Goal: Task Accomplishment & Management: Manage account settings

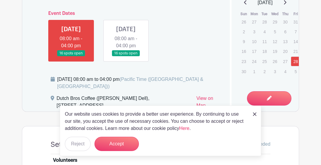
scroll to position [277, 0]
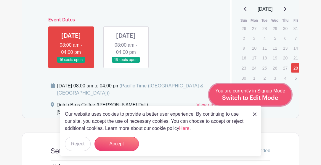
click at [274, 98] on span "Switch to Edit Mode" at bounding box center [250, 98] width 56 height 6
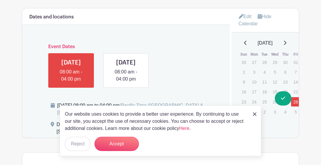
scroll to position [257, 0]
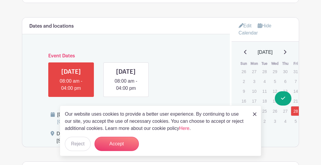
click at [245, 24] on link "Edit" at bounding box center [245, 26] width 13 height 10
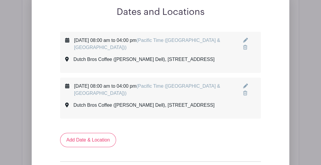
scroll to position [296, 0]
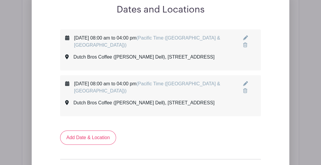
click at [245, 36] on icon at bounding box center [245, 37] width 5 height 5
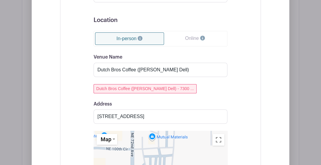
scroll to position [474, 0]
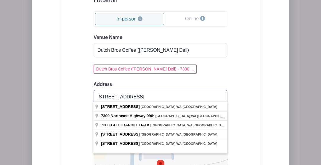
drag, startPoint x: 204, startPoint y: 93, endPoint x: 90, endPoint y: 94, distance: 113.5
click at [90, 94] on div "Event Date Start Date [DATE] Repeats Does not repeat Daily Weekly Monthly on da…" at bounding box center [160, 72] width 162 height 430
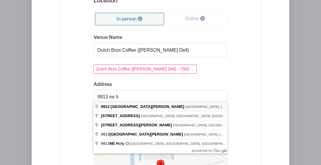
type input "[STREET_ADDRESS][PERSON_NAME]"
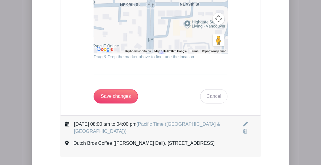
scroll to position [652, 0]
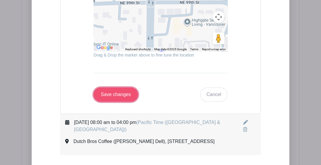
click at [114, 89] on input "Save changes" at bounding box center [116, 94] width 44 height 14
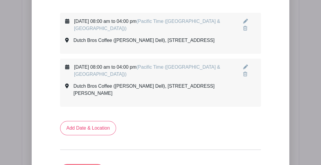
scroll to position [313, 0]
click at [244, 69] on icon at bounding box center [245, 66] width 5 height 5
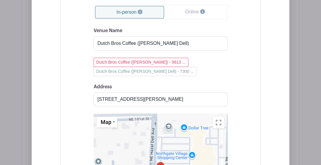
scroll to position [530, 0]
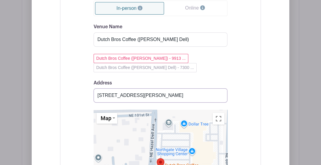
click at [217, 98] on input "[STREET_ADDRESS][PERSON_NAME]" at bounding box center [161, 95] width 134 height 14
click at [90, 88] on div "Event Date Start Date [DATE] Repeats Does not repeat Daily Weekly Monthly on da…" at bounding box center [160, 65] width 162 height 439
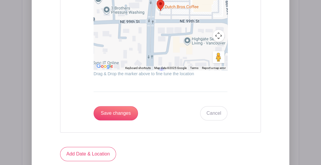
scroll to position [689, 0]
click at [216, 117] on link "Cancel" at bounding box center [213, 113] width 27 height 14
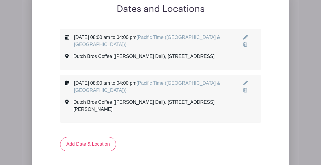
scroll to position [286, 0]
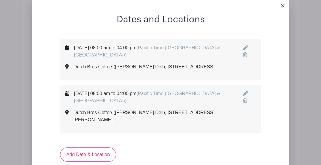
click at [245, 47] on icon at bounding box center [245, 47] width 5 height 5
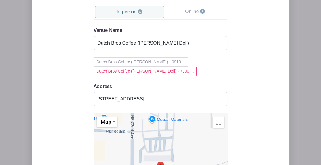
scroll to position [484, 0]
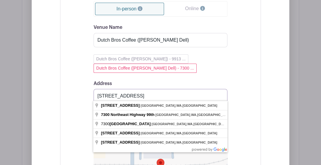
drag, startPoint x: 202, startPoint y: 92, endPoint x: 86, endPoint y: 95, distance: 115.9
click at [86, 95] on div "Event Date Start Date [DATE] Repeats Does not repeat Daily Weekly Monthly on da…" at bounding box center [160, 65] width 162 height 439
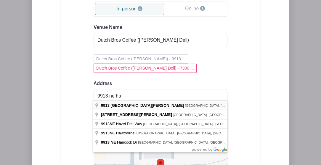
type input "[STREET_ADDRESS][PERSON_NAME]"
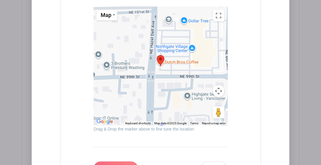
scroll to position [642, 0]
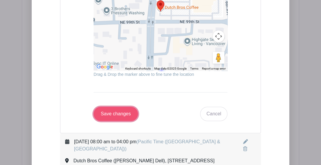
click at [119, 112] on input "Save changes" at bounding box center [116, 113] width 44 height 14
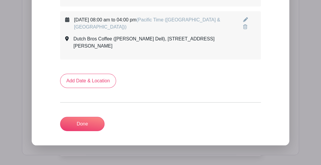
scroll to position [374, 0]
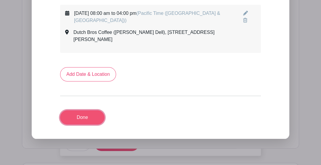
click at [89, 115] on link "Done" at bounding box center [82, 117] width 44 height 14
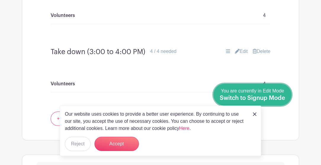
click at [284, 98] on span "Switch to Signup Mode" at bounding box center [253, 98] width 66 height 6
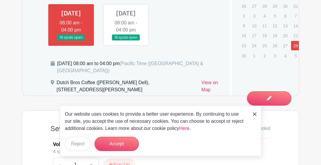
scroll to position [277, 0]
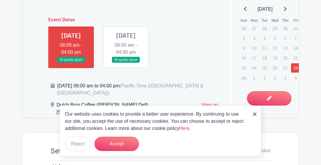
click at [126, 63] on link at bounding box center [126, 63] width 0 height 0
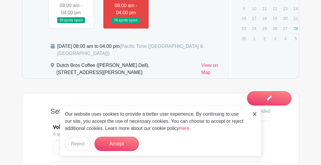
scroll to position [316, 0]
